Goal: Task Accomplishment & Management: Manage account settings

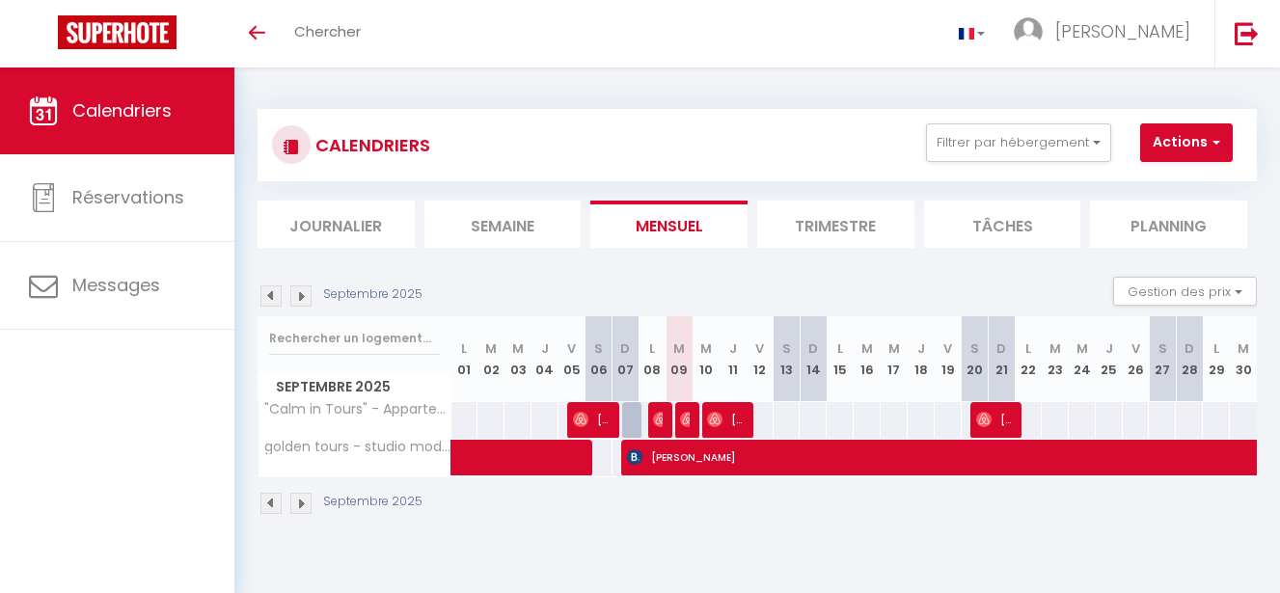
select select
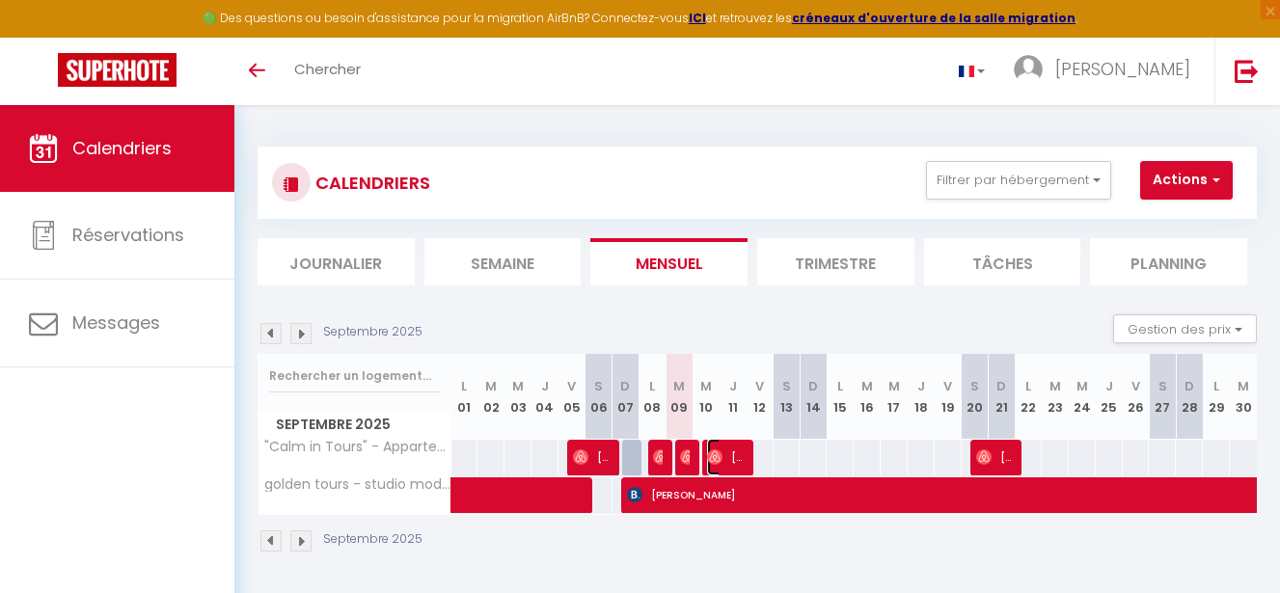
click at [728, 464] on span "[PERSON_NAME]" at bounding box center [725, 457] width 36 height 37
select select "OK"
select select "KO"
select select "0"
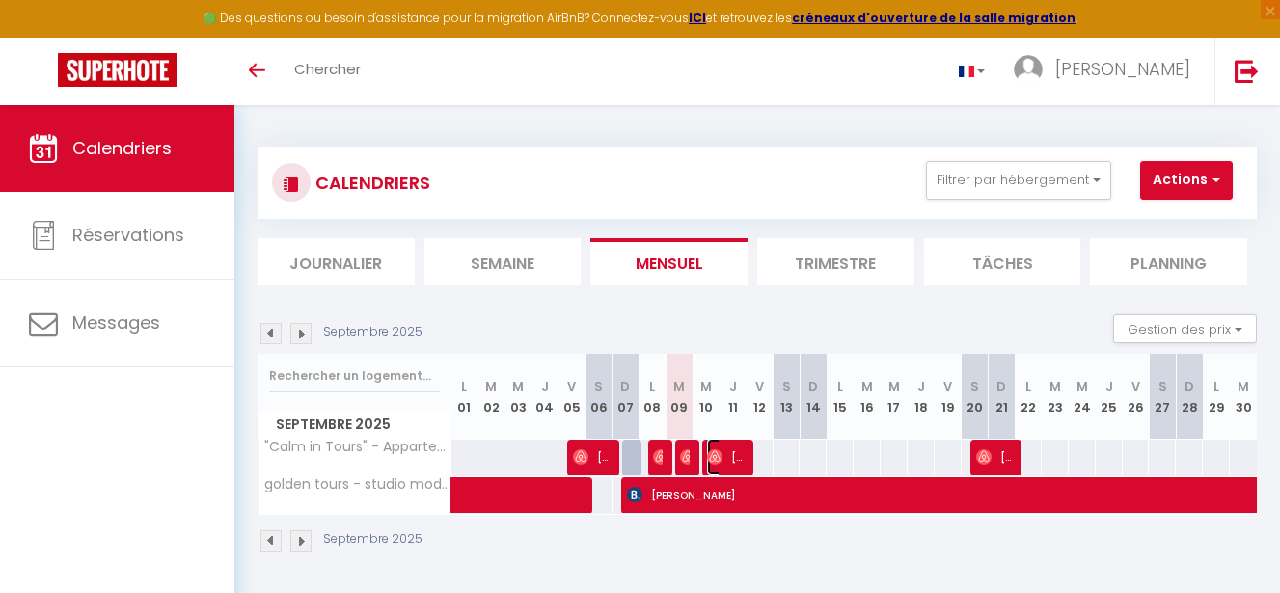
select select "1"
select select
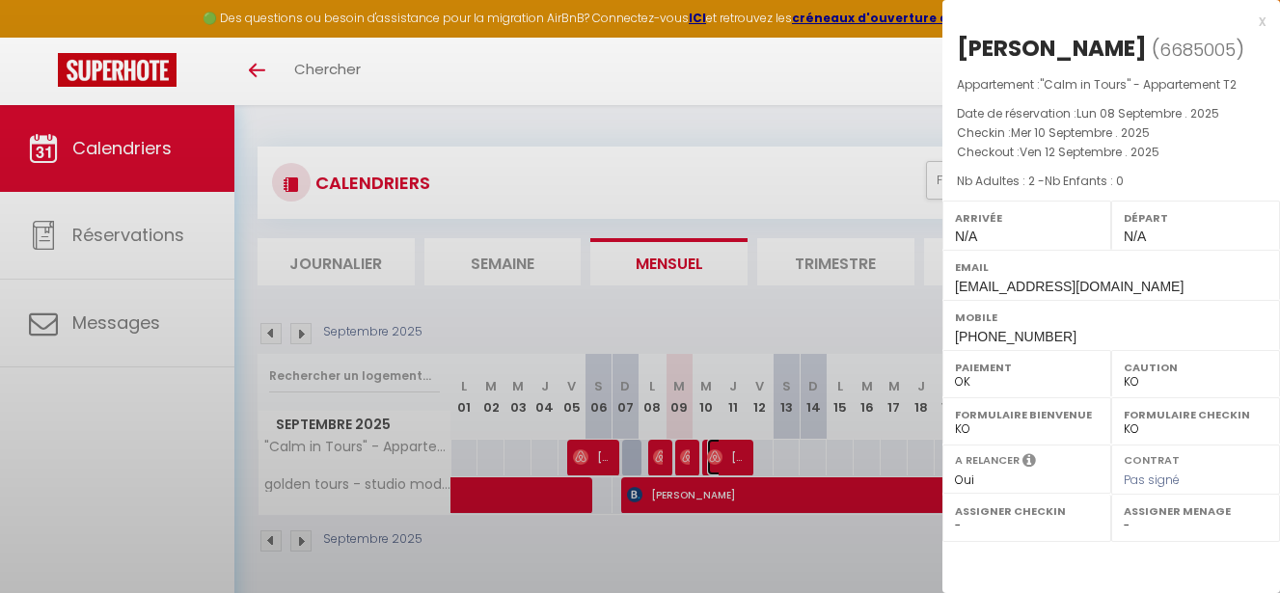
select select "48004"
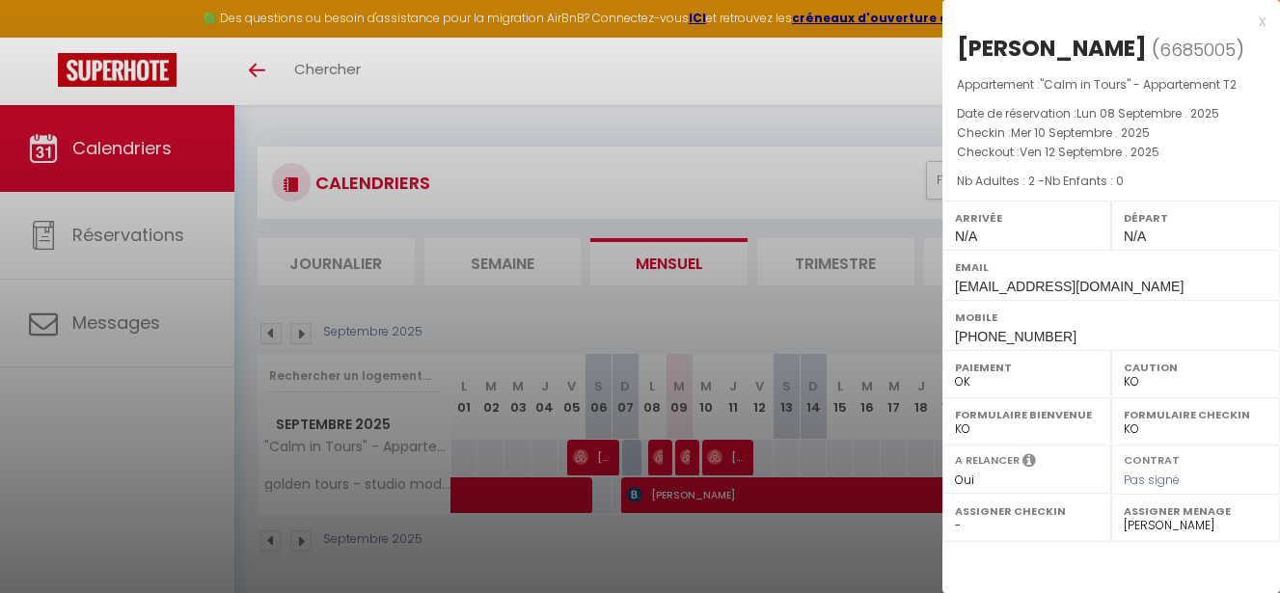
click at [692, 464] on div at bounding box center [640, 296] width 1280 height 593
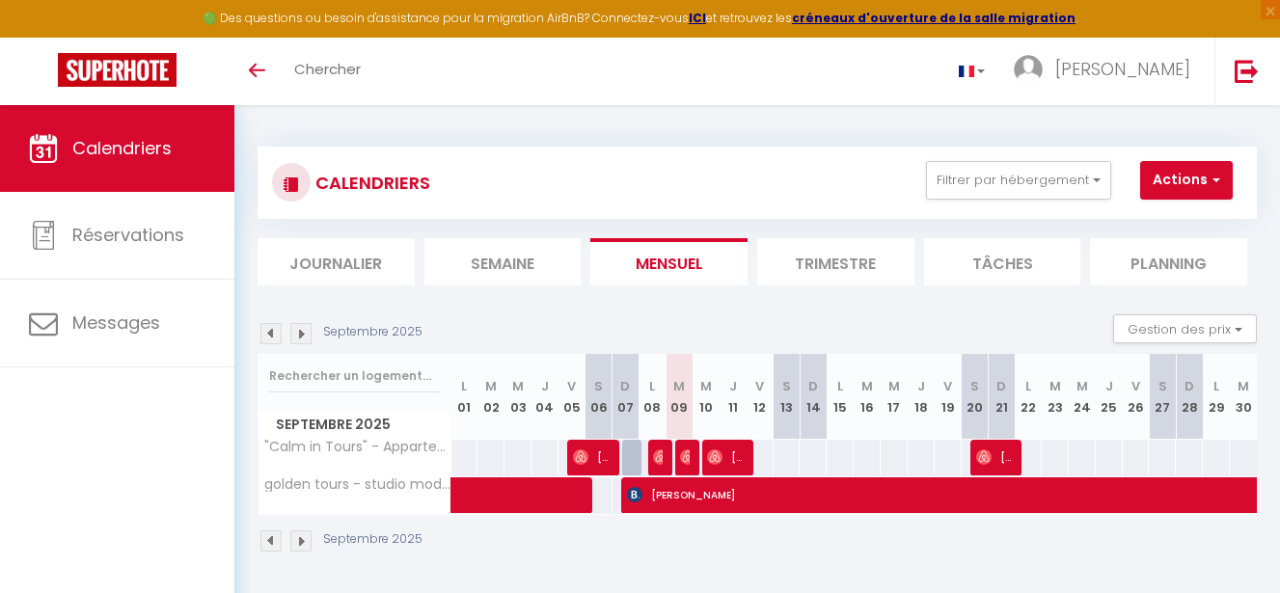
click at [692, 464] on div at bounding box center [685, 458] width 27 height 37
click at [687, 464] on img at bounding box center [687, 456] width 15 height 15
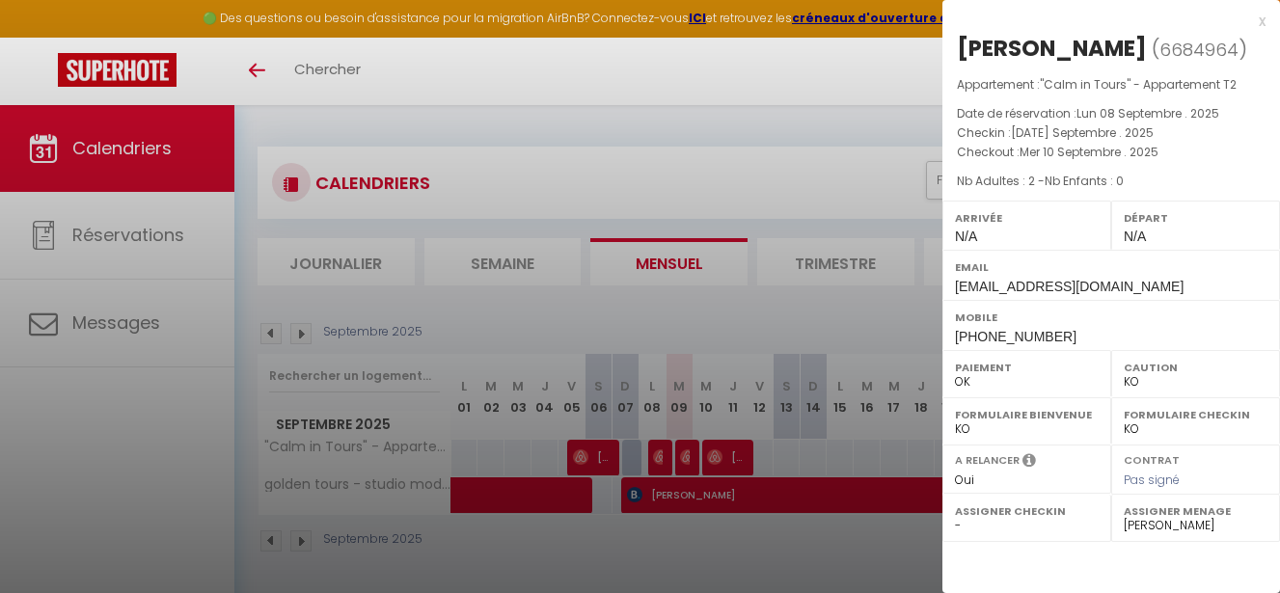
click at [740, 565] on div at bounding box center [640, 296] width 1280 height 593
